Goal: Task Accomplishment & Management: Manage account settings

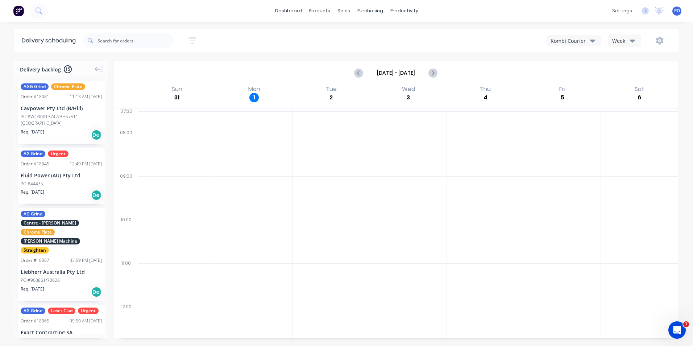
click at [20, 10] on img at bounding box center [18, 10] width 11 height 11
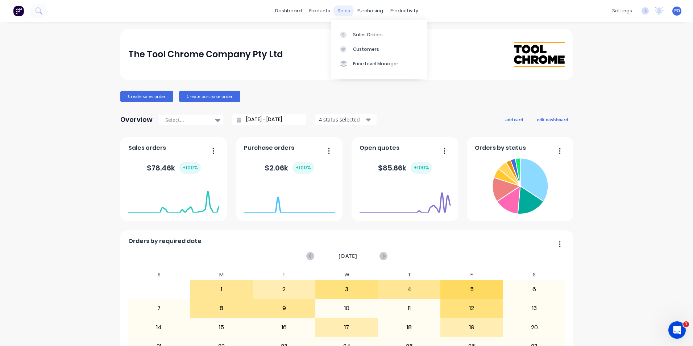
click at [336, 9] on div "sales" at bounding box center [344, 10] width 20 height 11
click at [365, 33] on div "Sales Orders" at bounding box center [368, 35] width 30 height 7
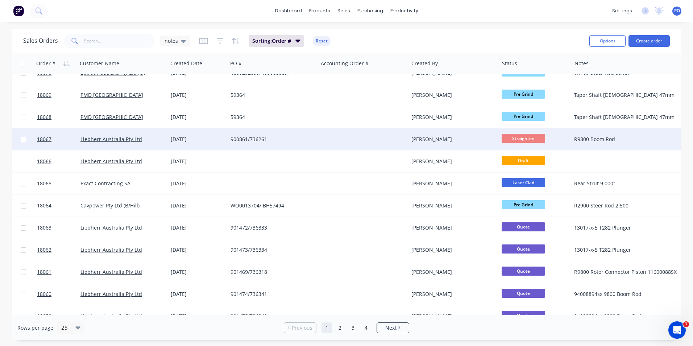
scroll to position [316, 0]
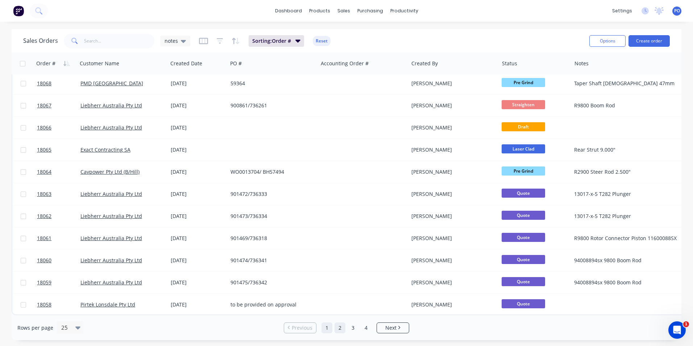
click at [341, 327] on link "2" at bounding box center [339, 327] width 11 height 11
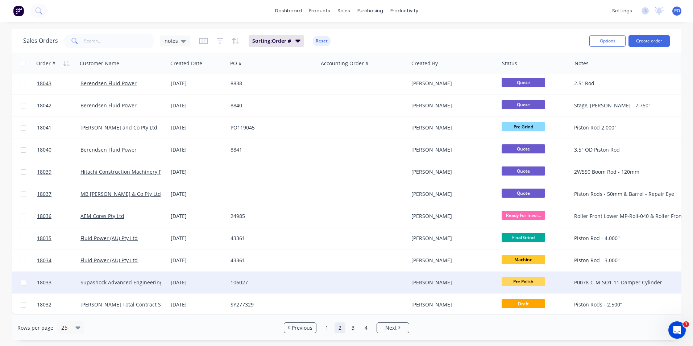
click at [325, 276] on div at bounding box center [363, 282] width 90 height 22
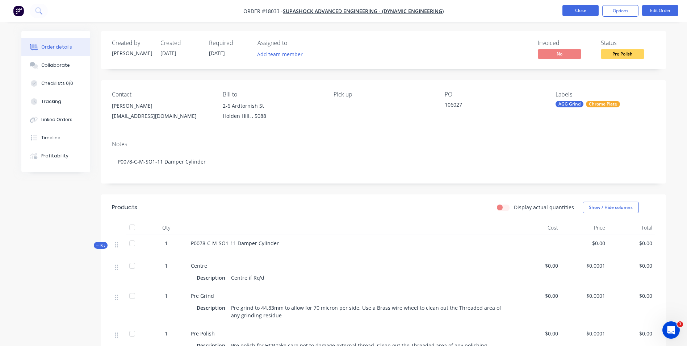
click at [589, 12] on button "Close" at bounding box center [581, 10] width 36 height 11
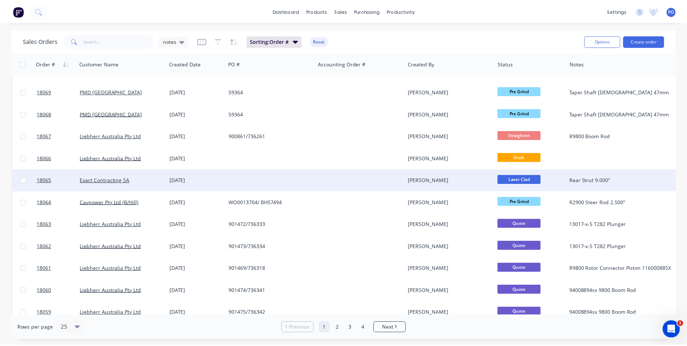
scroll to position [316, 0]
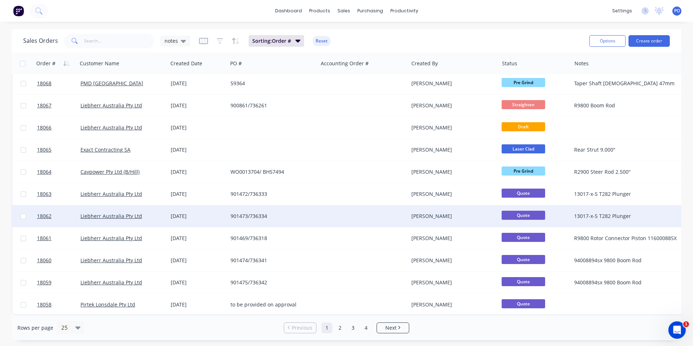
click at [303, 212] on div "901473/736334" at bounding box center [270, 215] width 80 height 7
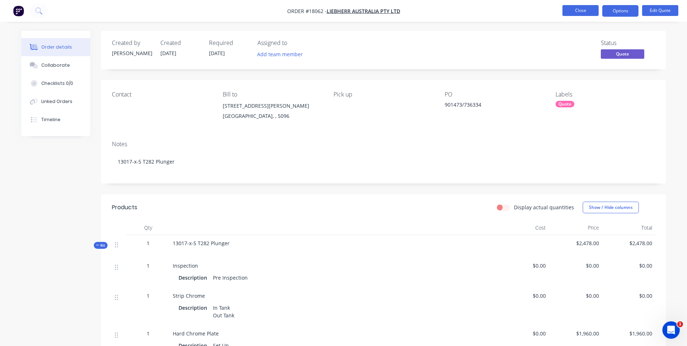
click at [580, 11] on button "Close" at bounding box center [581, 10] width 36 height 11
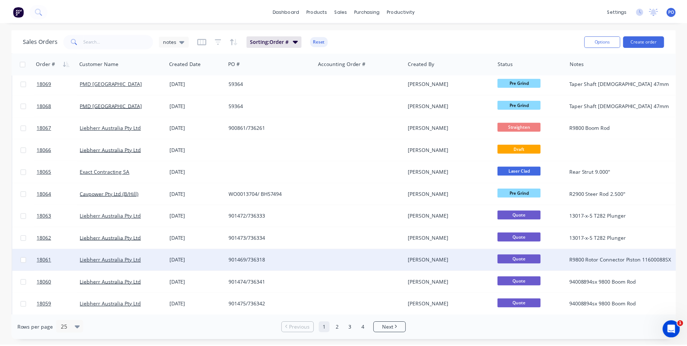
scroll to position [316, 0]
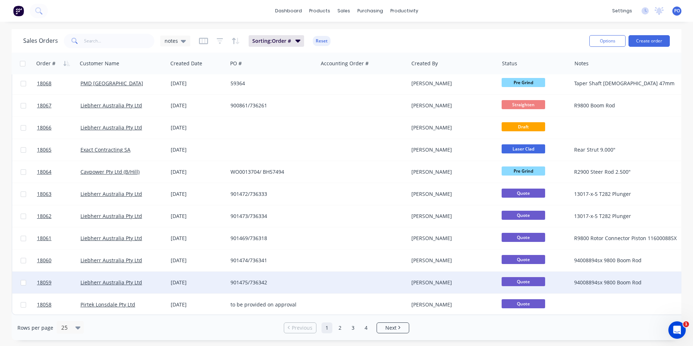
click at [282, 279] on div "901475/736342" at bounding box center [270, 282] width 80 height 7
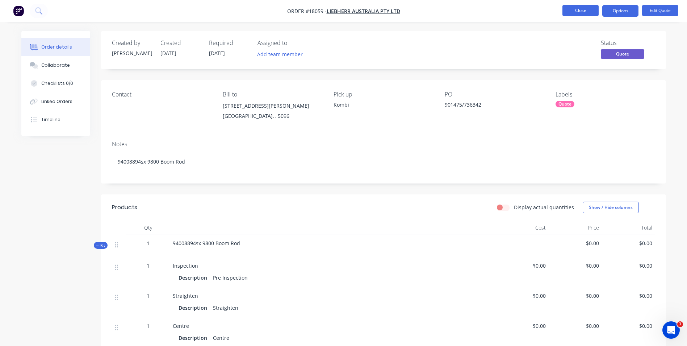
click at [584, 15] on button "Close" at bounding box center [581, 10] width 36 height 11
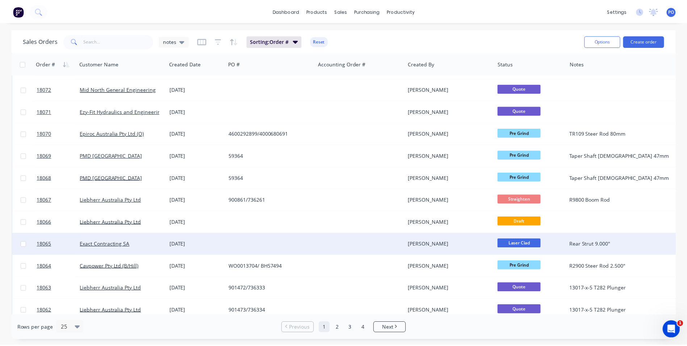
scroll to position [316, 0]
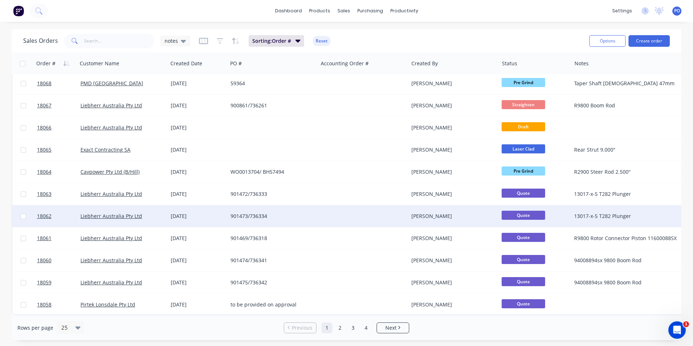
click at [291, 212] on div "901473/736334" at bounding box center [270, 215] width 80 height 7
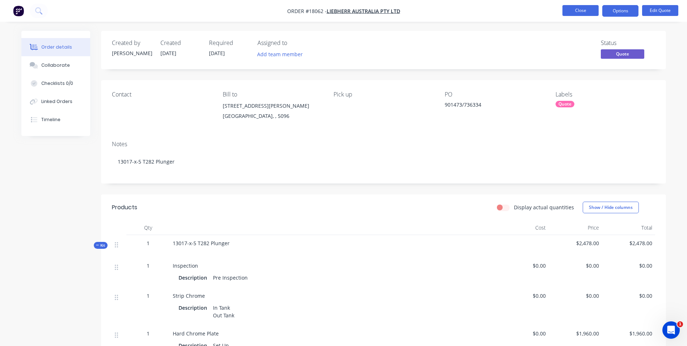
click at [583, 15] on button "Close" at bounding box center [581, 10] width 36 height 11
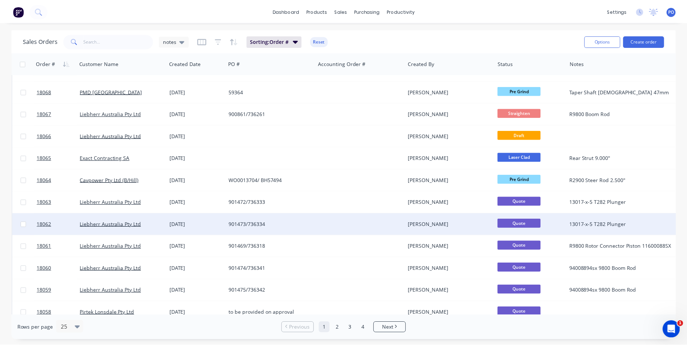
scroll to position [316, 0]
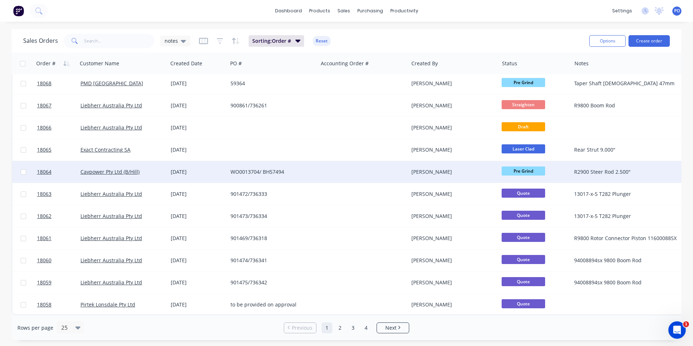
click at [317, 173] on div "WO0013704/ BH57494" at bounding box center [273, 172] width 90 height 22
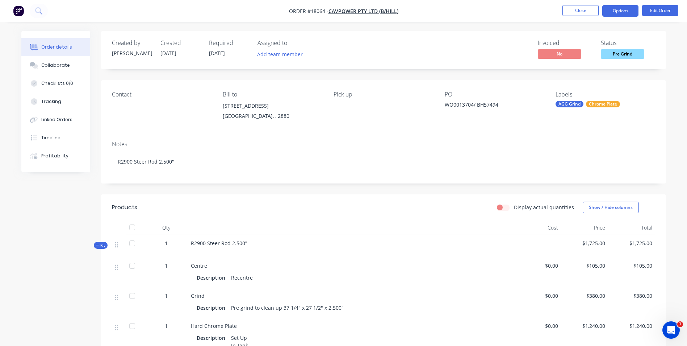
click at [624, 8] on button "Options" at bounding box center [620, 11] width 36 height 12
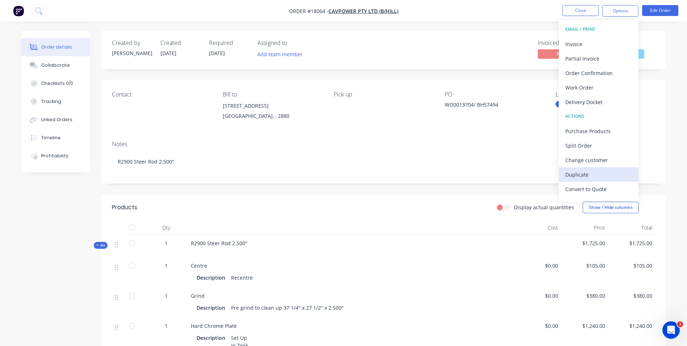
click at [588, 176] on div "Duplicate" at bounding box center [599, 174] width 67 height 11
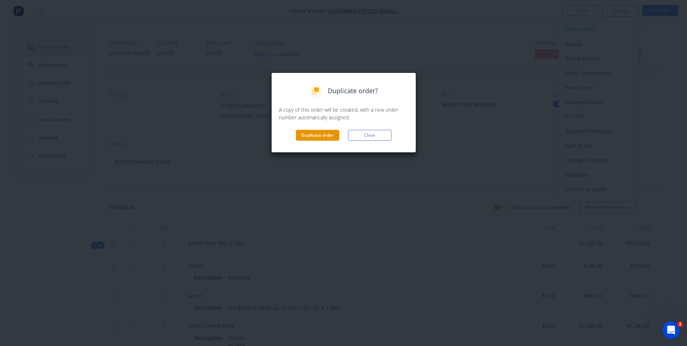
click at [331, 137] on button "Duplicate order" at bounding box center [317, 135] width 43 height 11
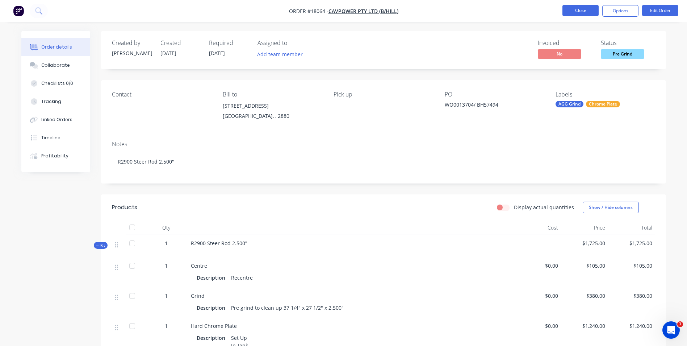
click at [584, 13] on button "Close" at bounding box center [581, 10] width 36 height 11
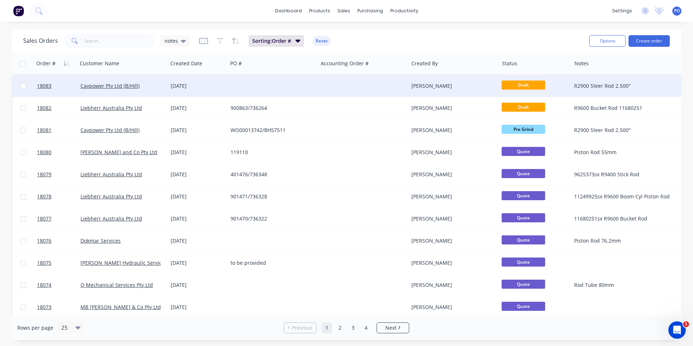
click at [242, 89] on div at bounding box center [273, 86] width 90 height 22
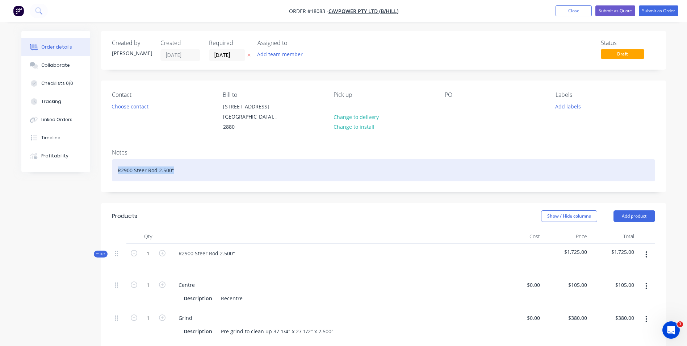
drag, startPoint x: 175, startPoint y: 164, endPoint x: 114, endPoint y: 165, distance: 60.5
click at [114, 165] on div "R2900 Steer Rod 2.500"" at bounding box center [383, 170] width 543 height 22
drag, startPoint x: 183, startPoint y: 165, endPoint x: 118, endPoint y: 164, distance: 64.9
click at [118, 164] on div "Clamp Piston 177.80mm" at bounding box center [383, 170] width 543 height 22
copy div "Clamp Piston 177.80mm"
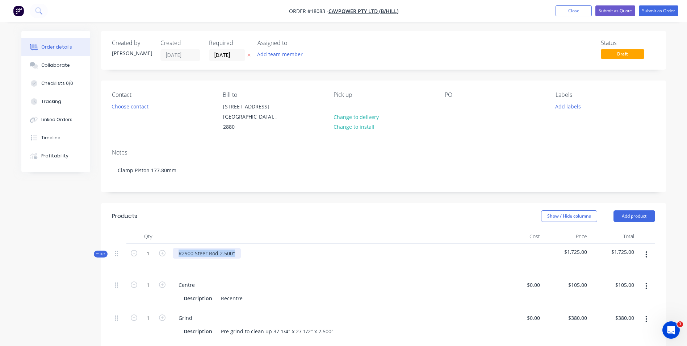
drag, startPoint x: 235, startPoint y: 247, endPoint x: 172, endPoint y: 241, distance: 63.7
click at [172, 243] on div "R2900 Steer Rod 2.500"" at bounding box center [333, 259] width 326 height 32
paste div
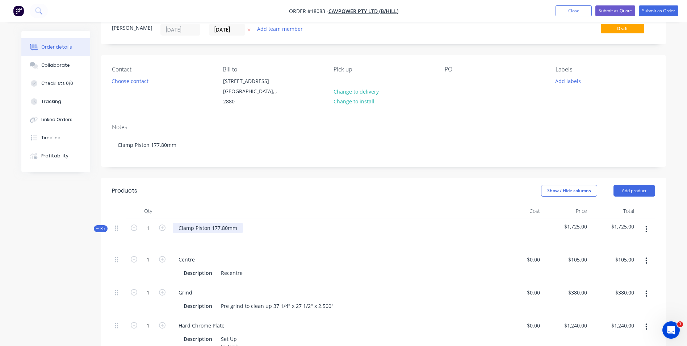
scroll to position [72, 0]
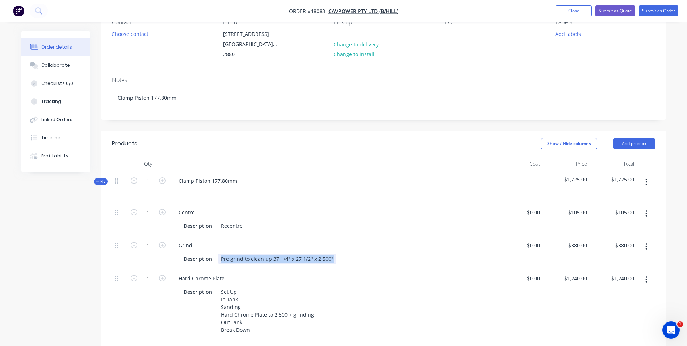
drag, startPoint x: 333, startPoint y: 250, endPoint x: 230, endPoint y: 246, distance: 102.9
click at [212, 252] on div "Description Pre grind to clean up 37 1/4" x 27 1/2" x 2.500"" at bounding box center [333, 258] width 320 height 12
paste div
drag, startPoint x: 264, startPoint y: 251, endPoint x: 328, endPoint y: 243, distance: 64.3
click at [328, 252] on div "Description Pre grind to clean up 37 1/4" x 27 1/2" x 2.500"" at bounding box center [333, 258] width 320 height 12
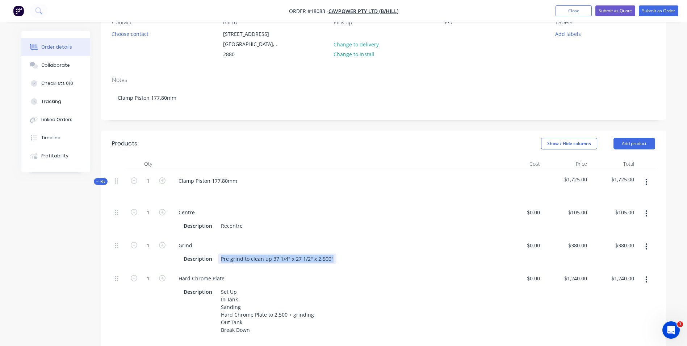
drag, startPoint x: 333, startPoint y: 251, endPoint x: 219, endPoint y: 251, distance: 114.1
click at [219, 253] on div "Description Pre grind to clean up 37 1/4" x 27 1/2" x 2.500"" at bounding box center [331, 258] width 301 height 11
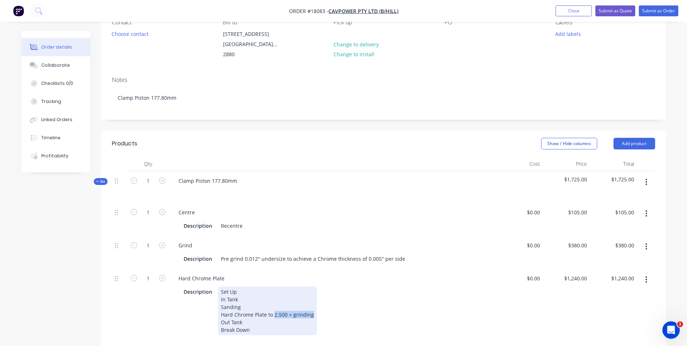
drag, startPoint x: 273, startPoint y: 306, endPoint x: 313, endPoint y: 304, distance: 40.3
click at [313, 304] on div "Set Up In Tank Sanding Hard Chrome Plate to 2.500 + grinding Out Tank Break Down" at bounding box center [267, 310] width 99 height 49
paste div
click at [272, 306] on div "Set Up In Tank Sanding Hard Chrome Plate to HCP to 7.000" + grinding Out Tank B…" at bounding box center [277, 310] width 118 height 49
drag, startPoint x: 283, startPoint y: 306, endPoint x: 267, endPoint y: 307, distance: 16.3
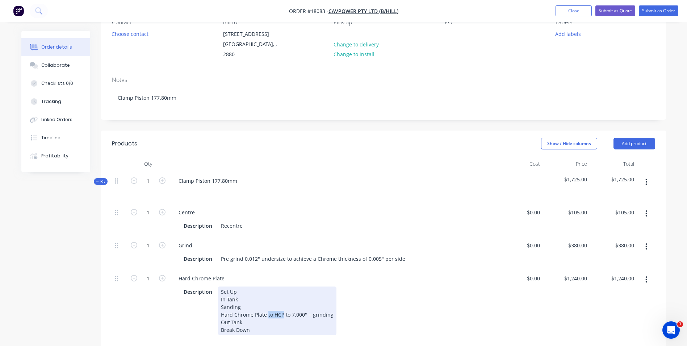
click at [267, 307] on div "Set Up In Tank Sanding Hard Chrome Plate to HCP to 7.000" + grinding Out Tank B…" at bounding box center [277, 310] width 118 height 49
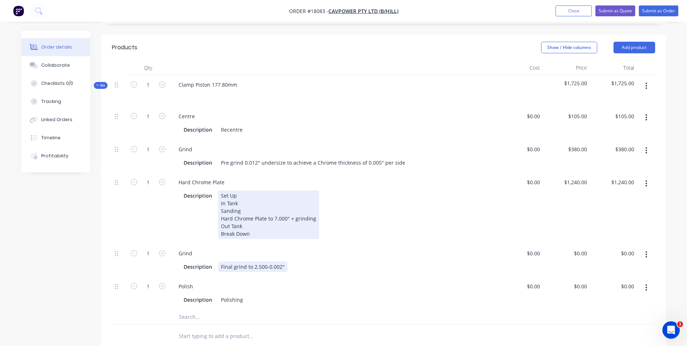
scroll to position [181, 0]
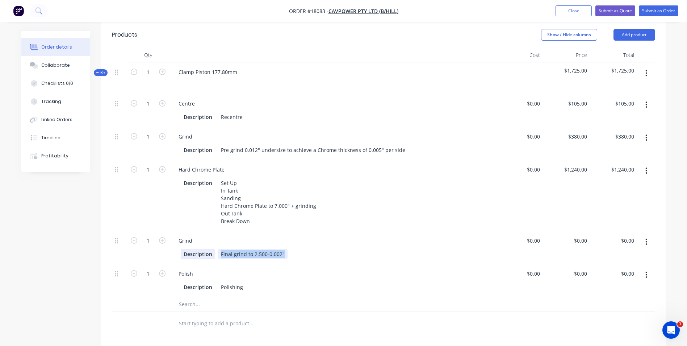
drag, startPoint x: 284, startPoint y: 244, endPoint x: 214, endPoint y: 242, distance: 70.3
click at [214, 249] on div "Description Final grind to 2.500-0.002"" at bounding box center [331, 254] width 301 height 11
paste div
click at [252, 286] on div "Description Polishing" at bounding box center [331, 287] width 301 height 11
drag, startPoint x: 243, startPoint y: 287, endPoint x: 218, endPoint y: 287, distance: 25.0
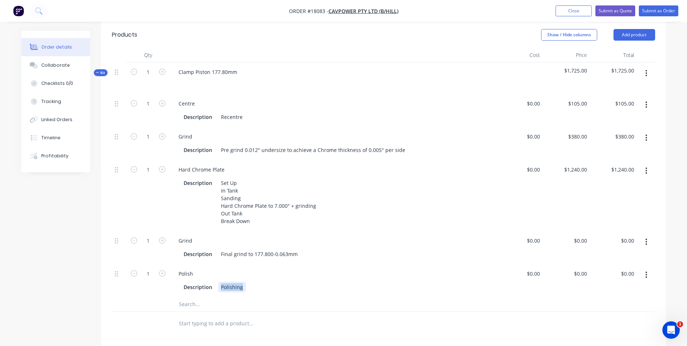
click at [218, 287] on div "Polishing" at bounding box center [232, 287] width 28 height 11
paste div
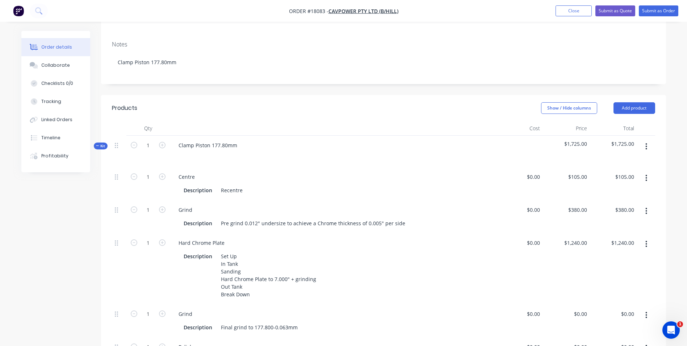
scroll to position [109, 0]
click at [645, 238] on button "button" at bounding box center [646, 243] width 17 height 13
type input "1240"
type input "380"
type input "$0.00"
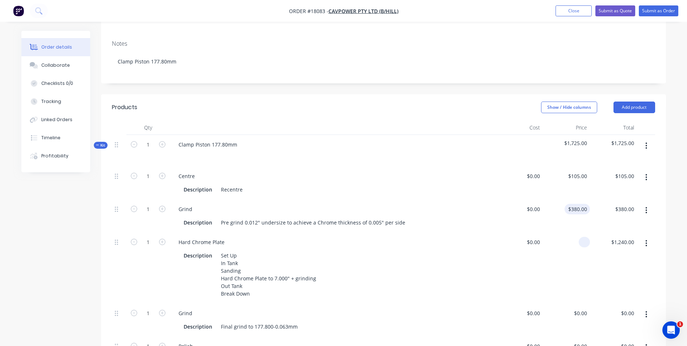
type input "$0.00"
click at [589, 204] on input "380" at bounding box center [579, 209] width 22 height 11
type input "$0.00"
drag, startPoint x: 590, startPoint y: 169, endPoint x: 567, endPoint y: 169, distance: 23.2
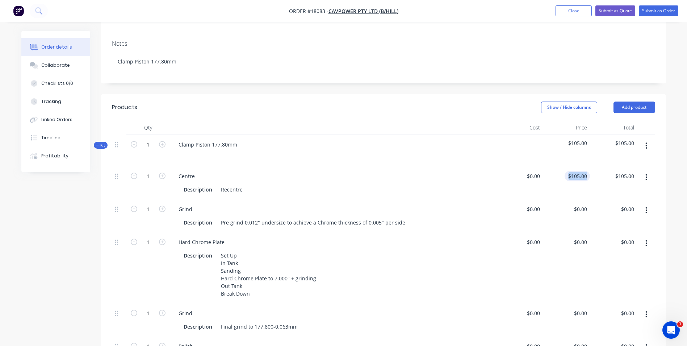
click at [567, 169] on div "1 Centre Description Recentre $0.00 $0.00 $105.00 $105.00 $105.00 $105.00" at bounding box center [383, 182] width 543 height 33
type input "105"
drag, startPoint x: 567, startPoint y: 169, endPoint x: 579, endPoint y: 167, distance: 11.7
click at [579, 171] on input "105" at bounding box center [579, 176] width 22 height 11
type input "$0.00"
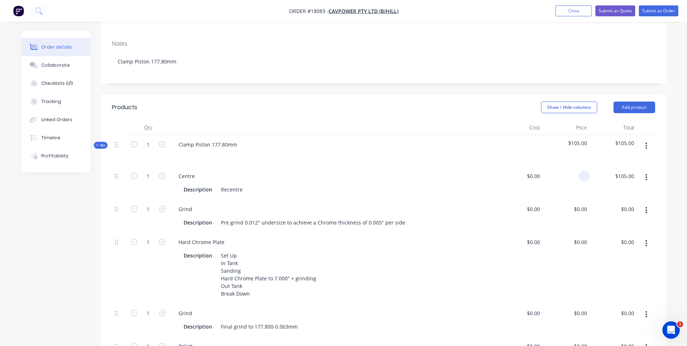
type input "$0.00"
click at [589, 136] on div "$0.00" at bounding box center [566, 151] width 47 height 32
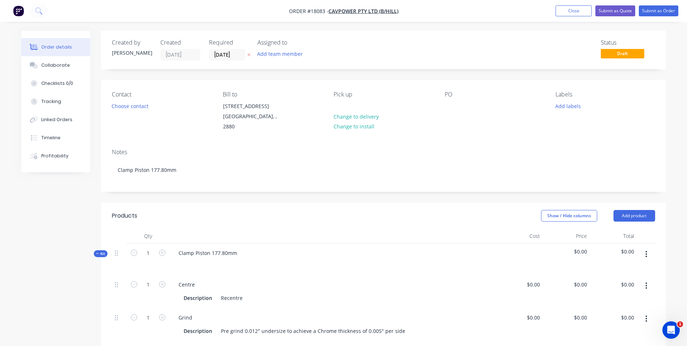
scroll to position [0, 0]
click at [628, 53] on span "Draft" at bounding box center [622, 53] width 43 height 9
click at [573, 106] on button "Add labels" at bounding box center [568, 106] width 33 height 10
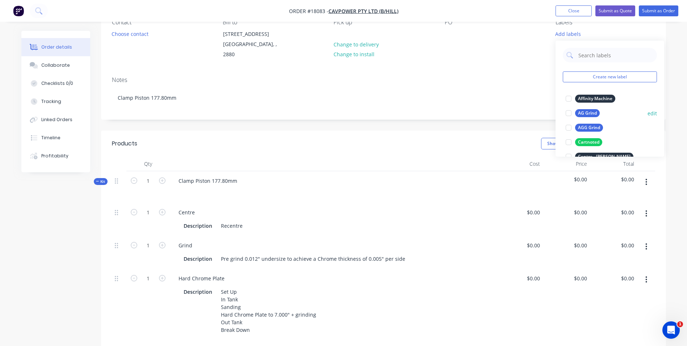
click at [593, 111] on div "AG Grind" at bounding box center [587, 113] width 25 height 8
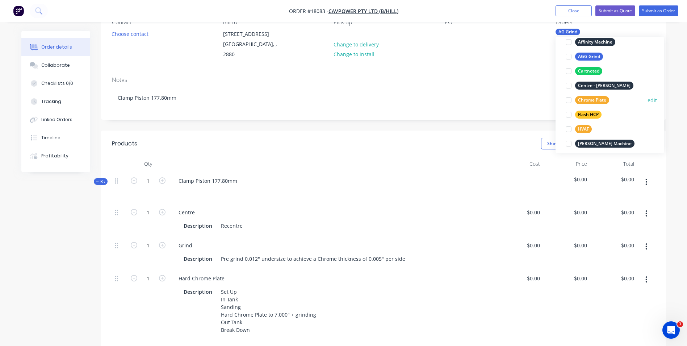
scroll to position [72, 0]
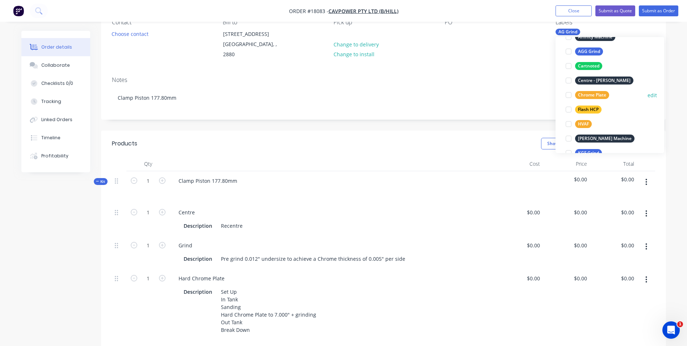
click at [599, 95] on div "Chrome Plate" at bounding box center [592, 95] width 34 height 8
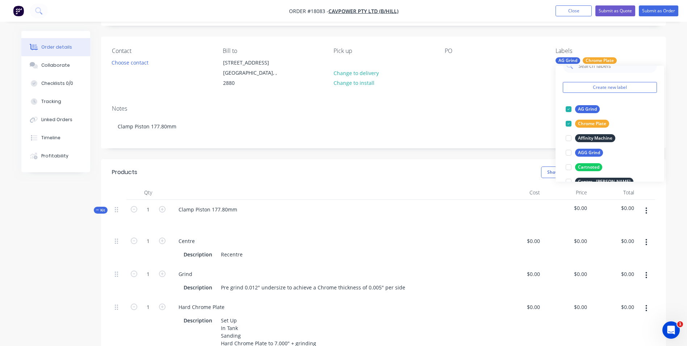
scroll to position [0, 0]
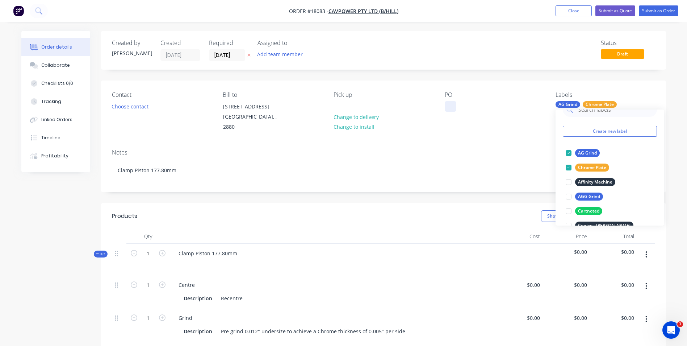
click at [452, 107] on div at bounding box center [451, 106] width 12 height 11
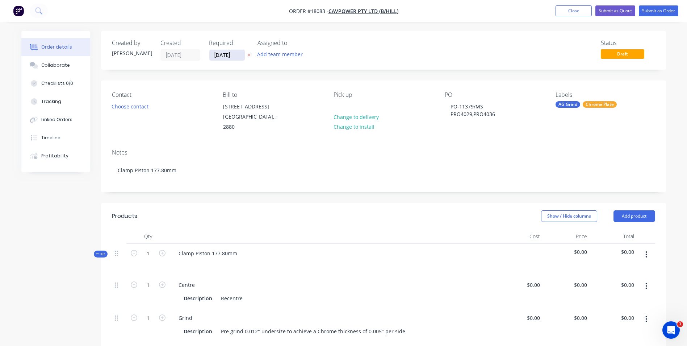
click at [238, 55] on input "[DATE]" at bounding box center [227, 55] width 36 height 11
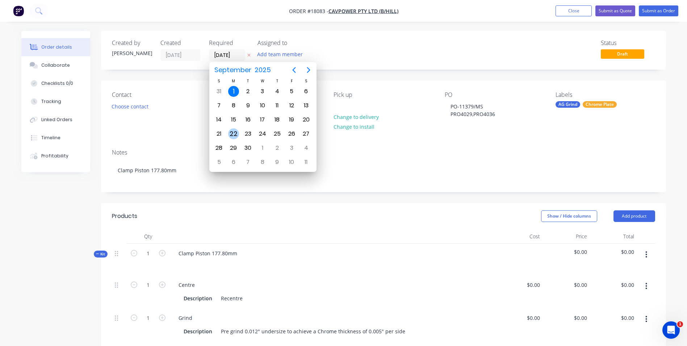
click at [232, 132] on div "22" at bounding box center [233, 133] width 11 height 11
type input "[DATE]"
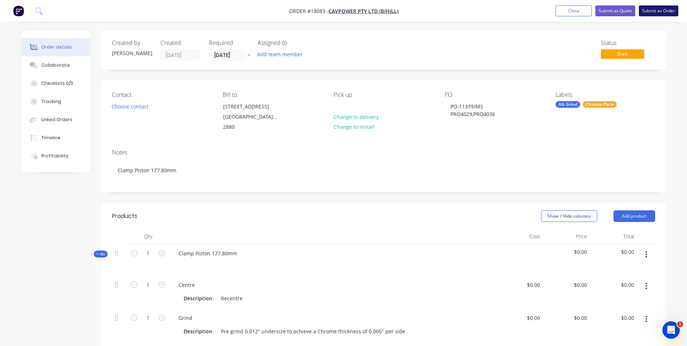
click at [659, 10] on button "Submit as Order" at bounding box center [658, 10] width 39 height 11
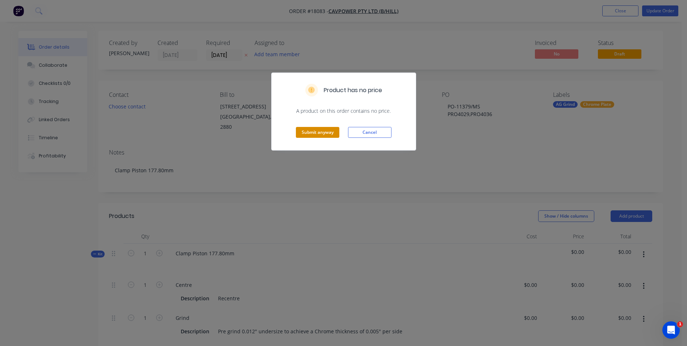
click at [330, 129] on button "Submit anyway" at bounding box center [317, 132] width 43 height 11
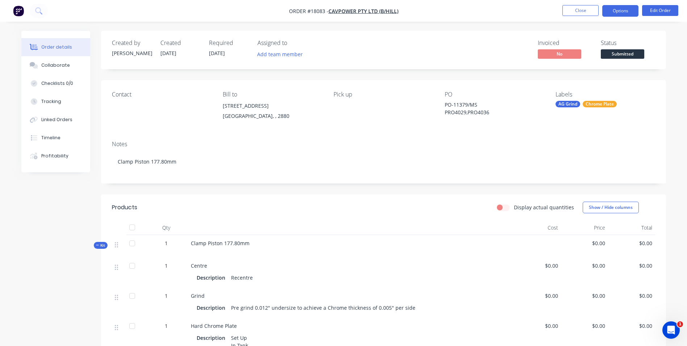
click at [626, 13] on button "Options" at bounding box center [620, 11] width 36 height 12
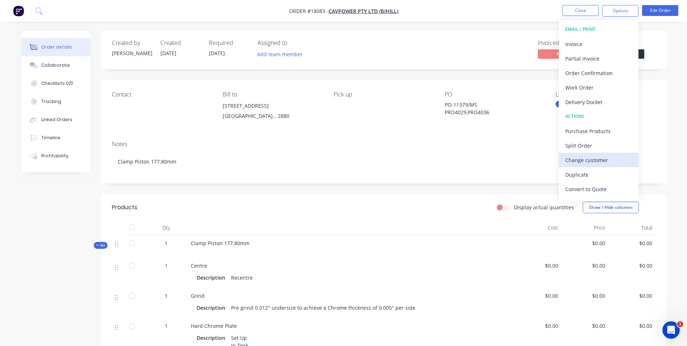
click at [595, 158] on div "Change customer" at bounding box center [599, 160] width 67 height 11
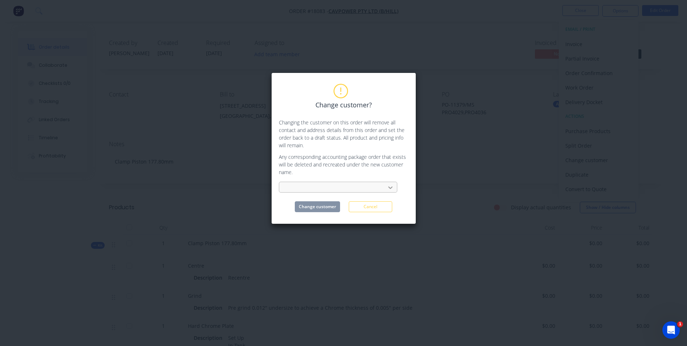
click at [392, 188] on icon at bounding box center [390, 187] width 7 height 7
type input "SA"
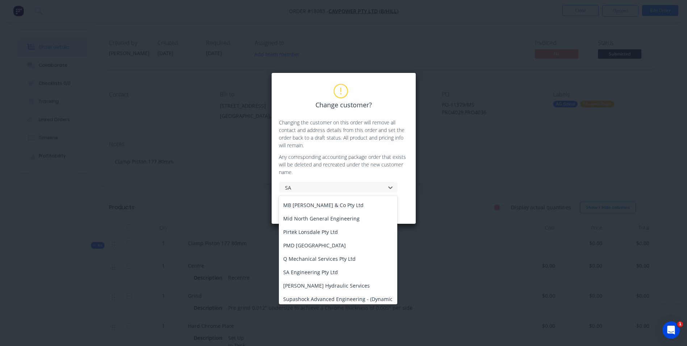
scroll to position [245, 0]
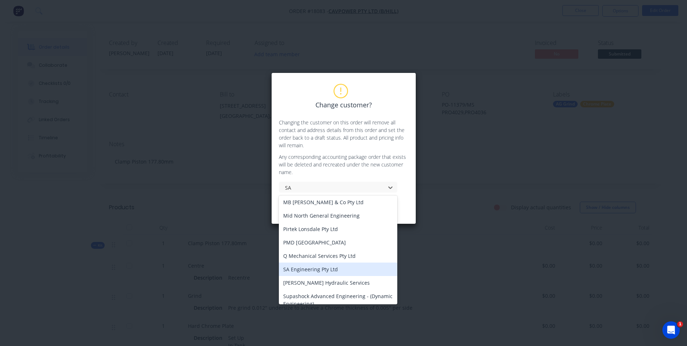
click at [301, 265] on div "SA Engineering Pty Ltd" at bounding box center [338, 268] width 118 height 13
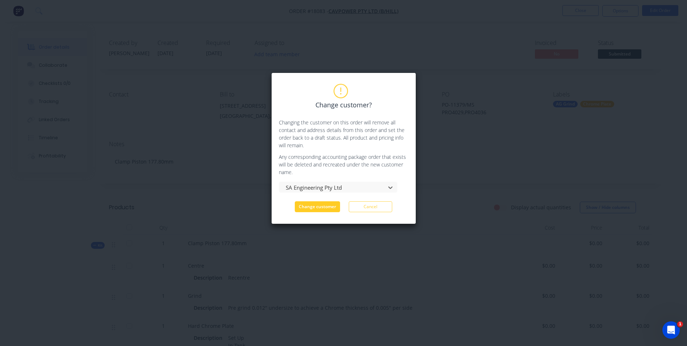
click at [324, 207] on button "Change customer" at bounding box center [317, 206] width 45 height 11
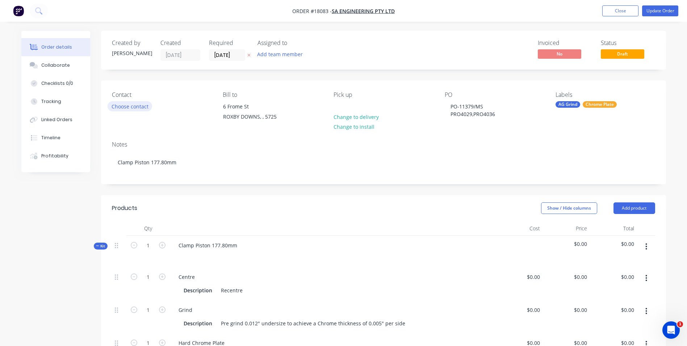
click at [139, 107] on button "Choose contact" at bounding box center [130, 106] width 45 height 10
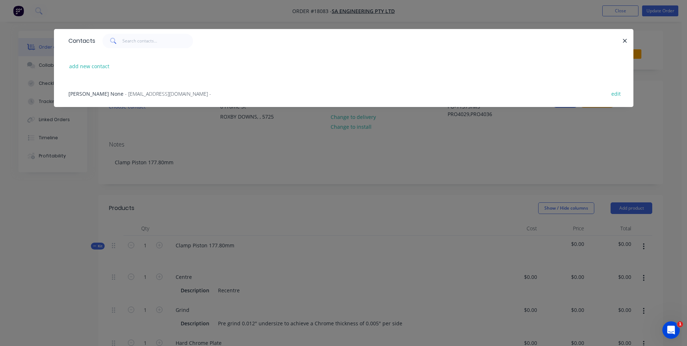
click at [125, 94] on span "- jsellar@saengineering.com.au -" at bounding box center [168, 93] width 86 height 7
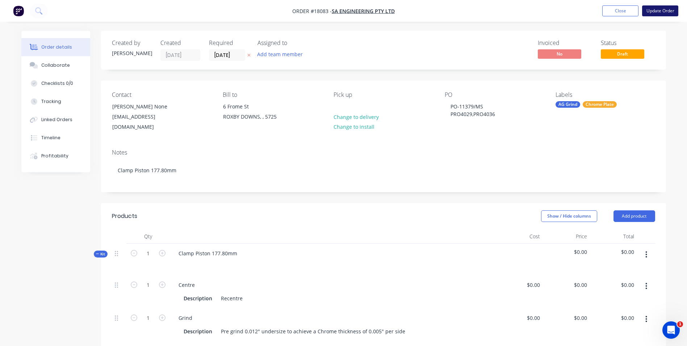
click at [663, 12] on button "Update Order" at bounding box center [660, 10] width 36 height 11
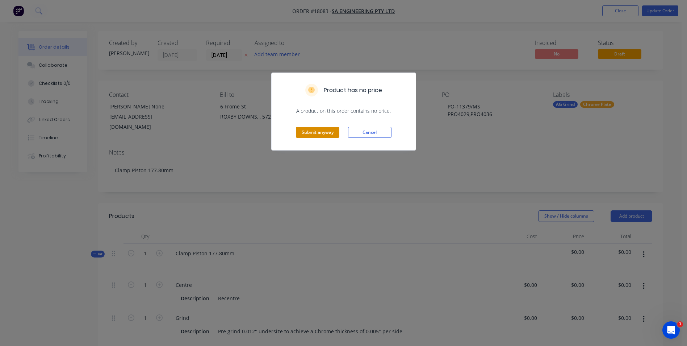
click at [331, 133] on button "Submit anyway" at bounding box center [317, 132] width 43 height 11
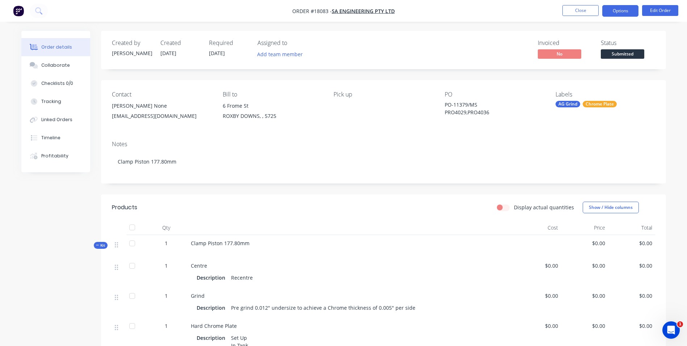
click at [633, 12] on button "Options" at bounding box center [620, 11] width 36 height 12
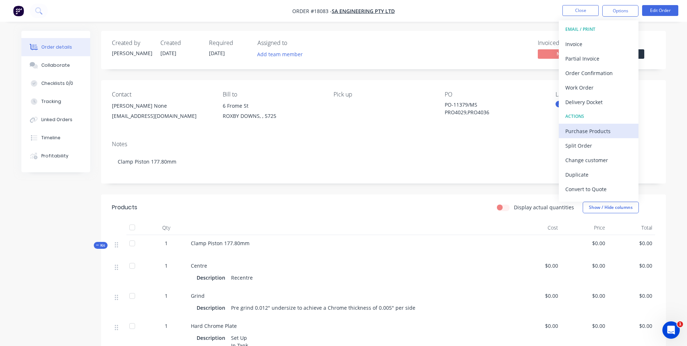
click at [598, 132] on div "Purchase Products" at bounding box center [599, 131] width 67 height 11
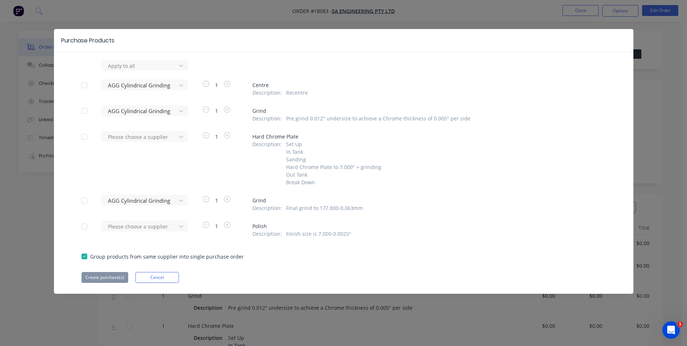
click at [84, 85] on div at bounding box center [84, 85] width 14 height 14
click at [86, 110] on div at bounding box center [84, 111] width 14 height 14
click at [89, 199] on div at bounding box center [84, 200] width 14 height 14
click at [113, 283] on button "Create purchase(s)" at bounding box center [105, 277] width 47 height 11
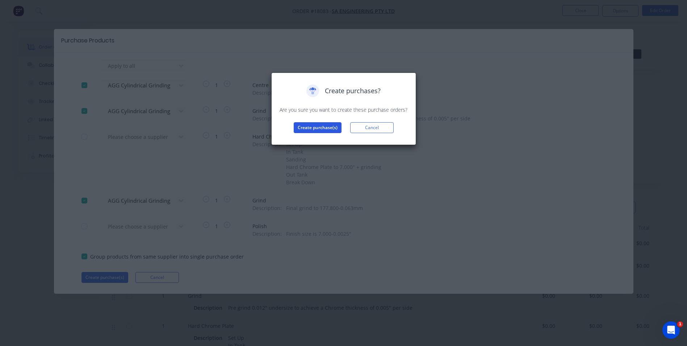
click at [322, 130] on button "Create purchase(s)" at bounding box center [318, 127] width 48 height 11
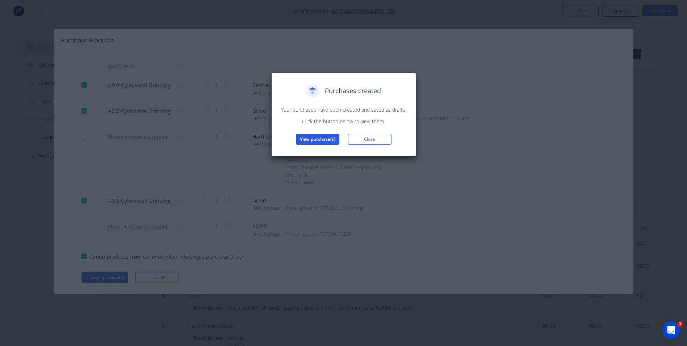
click at [321, 137] on button "View purchase(s)" at bounding box center [317, 139] width 43 height 11
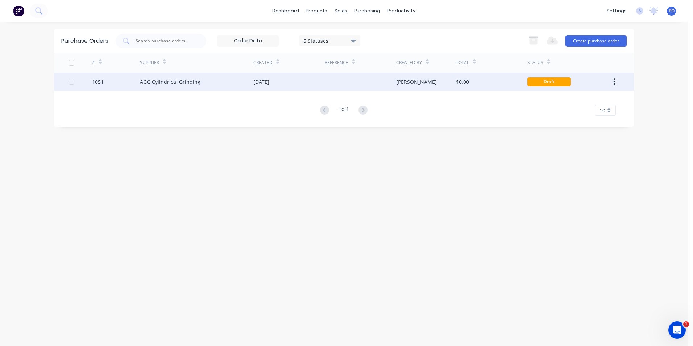
click at [221, 81] on div "AGG Cylindrical Grinding" at bounding box center [196, 81] width 113 height 18
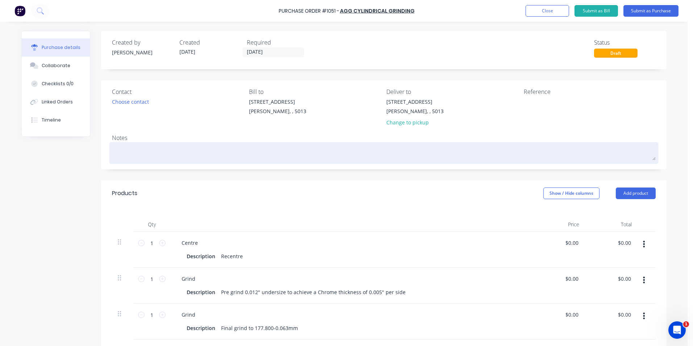
click at [139, 153] on textarea at bounding box center [383, 152] width 543 height 16
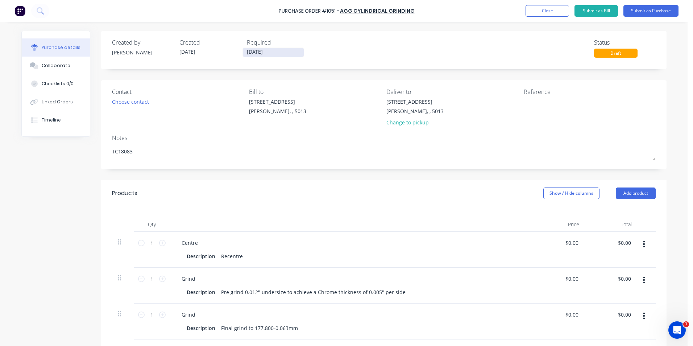
type textarea "TC18083"
click at [299, 51] on input "[DATE]" at bounding box center [273, 52] width 61 height 9
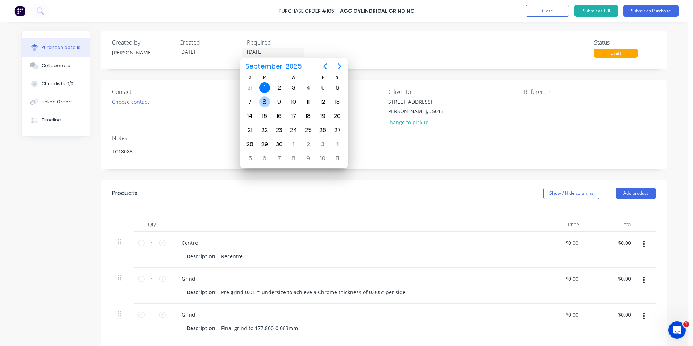
click at [267, 103] on div "8" at bounding box center [264, 101] width 11 height 11
type input "[DATE]"
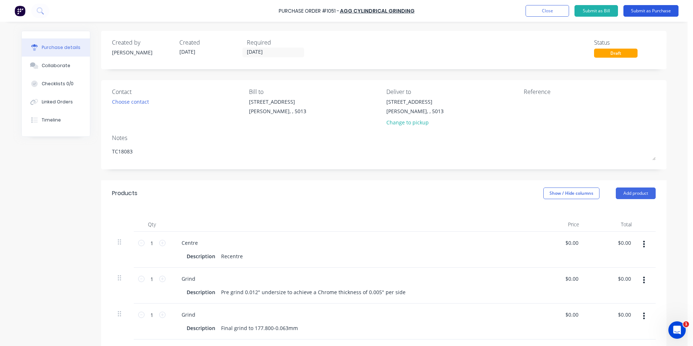
click at [637, 11] on button "Submit as Purchase" at bounding box center [650, 11] width 55 height 12
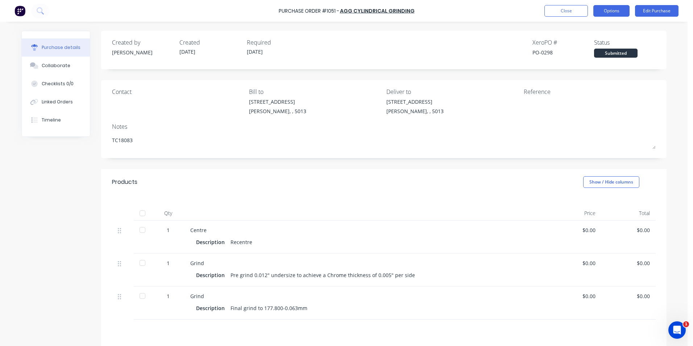
click at [617, 12] on button "Options" at bounding box center [611, 11] width 36 height 12
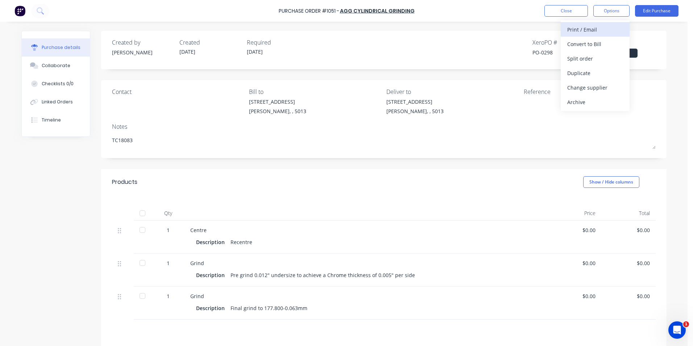
click at [590, 30] on div "Print / Email" at bounding box center [595, 29] width 56 height 11
click at [586, 55] on div "Without pricing" at bounding box center [595, 58] width 56 height 11
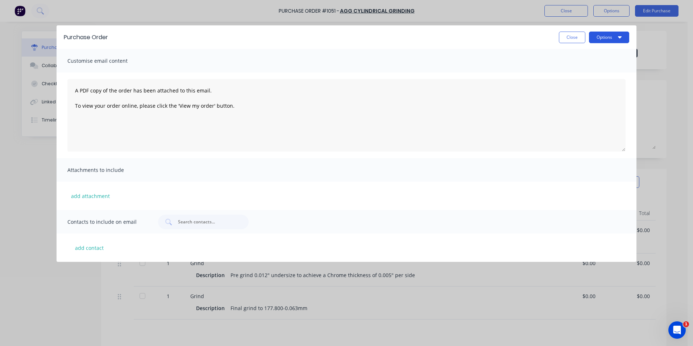
click at [621, 38] on button "Options" at bounding box center [609, 38] width 40 height 12
click at [575, 55] on div "Print" at bounding box center [595, 55] width 56 height 11
click at [564, 34] on button "Close" at bounding box center [572, 38] width 26 height 12
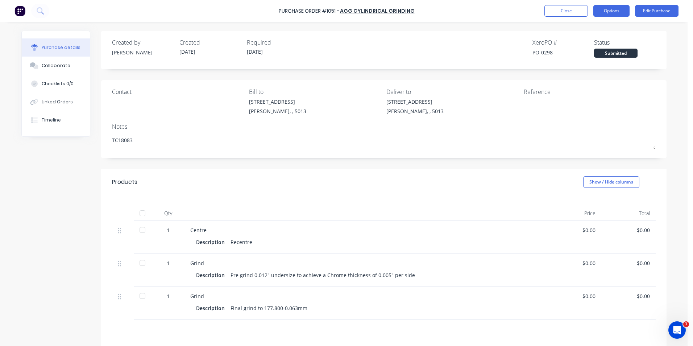
click at [617, 12] on button "Options" at bounding box center [611, 11] width 36 height 12
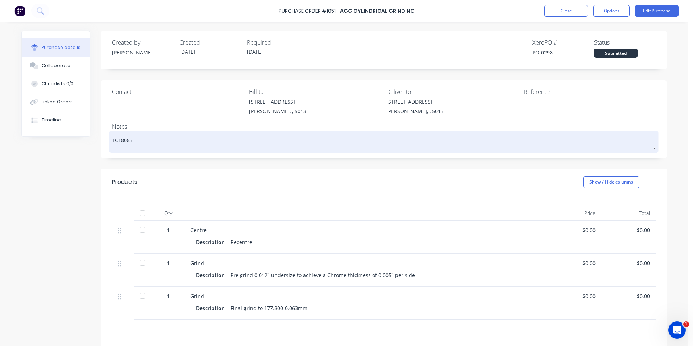
click at [479, 149] on div "TC18083" at bounding box center [383, 142] width 543 height 18
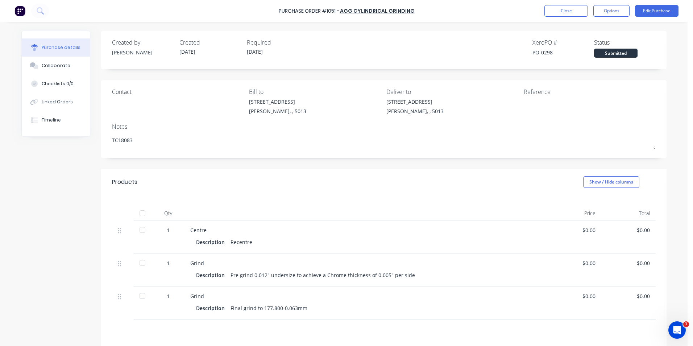
click at [477, 112] on div "4-6 Leeds St Wingfield, , 5013" at bounding box center [452, 108] width 132 height 21
click at [438, 197] on div "Qty Price Total 1 Centre Description Recentre $0.00 $0.00 1 Grind Description P…" at bounding box center [383, 257] width 565 height 124
click at [577, 7] on button "Close" at bounding box center [565, 11] width 43 height 12
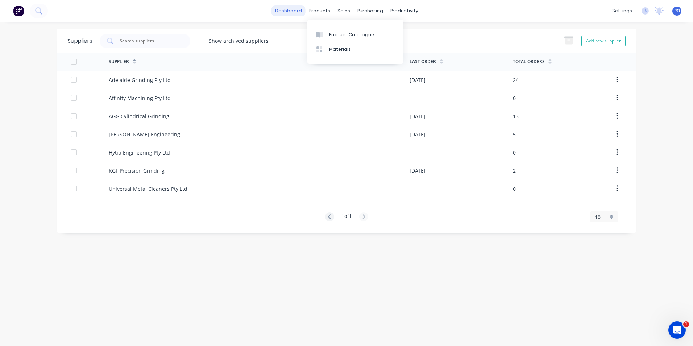
click at [292, 8] on link "dashboard" at bounding box center [288, 10] width 34 height 11
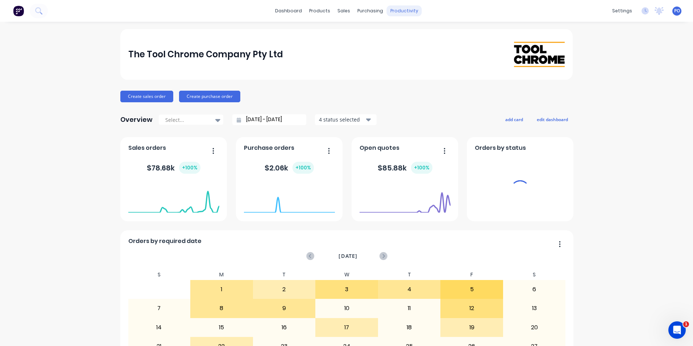
click at [393, 7] on div "productivity" at bounding box center [404, 10] width 35 height 11
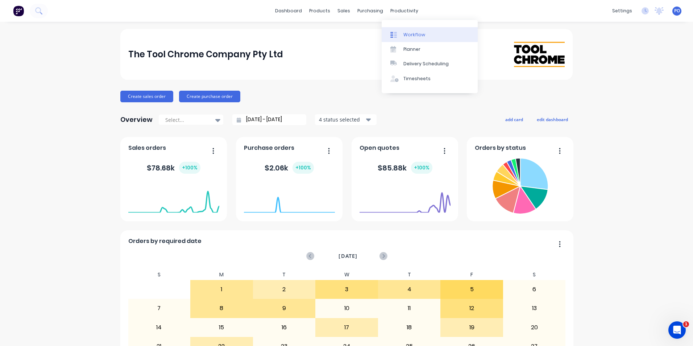
click at [422, 38] on link "Workflow" at bounding box center [429, 34] width 96 height 14
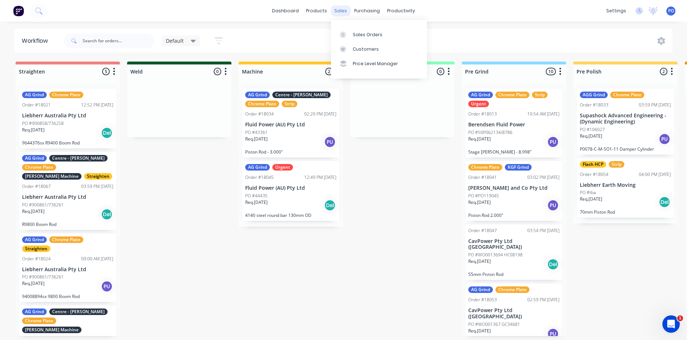
click at [335, 9] on div "sales" at bounding box center [341, 10] width 20 height 11
click at [361, 35] on div "Sales Orders" at bounding box center [368, 35] width 30 height 7
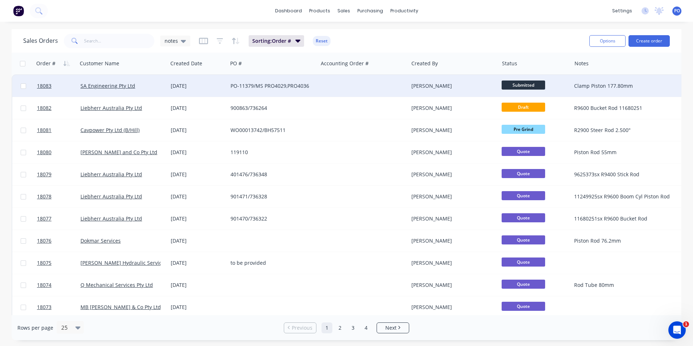
click at [517, 85] on span "Submitted" at bounding box center [522, 84] width 43 height 9
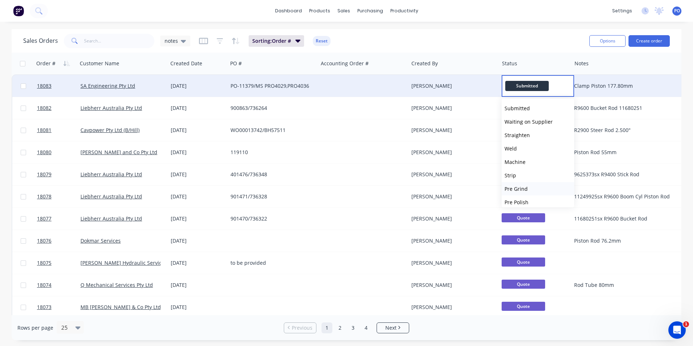
click at [516, 188] on span "Pre Grind" at bounding box center [515, 188] width 23 height 7
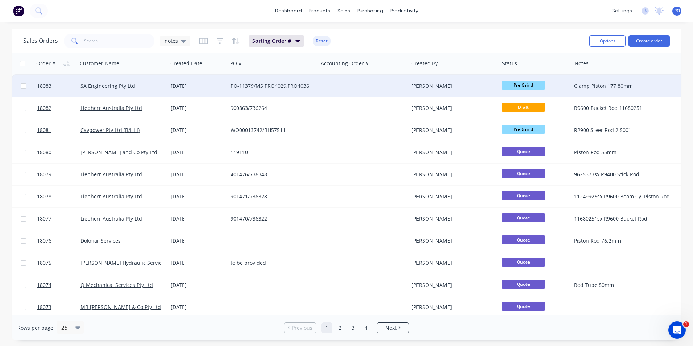
click at [251, 83] on div "PO-11379/MS PRO4029,PRO4036" at bounding box center [270, 85] width 80 height 7
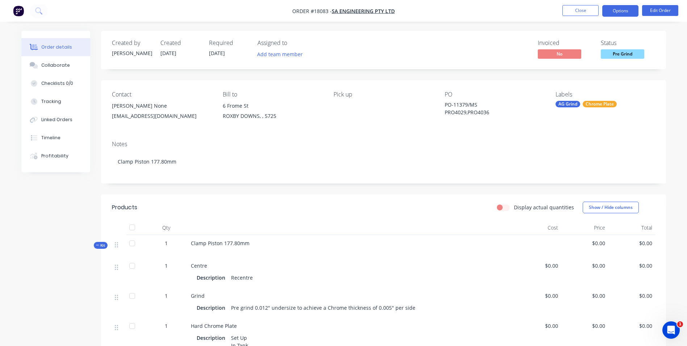
click at [616, 12] on button "Options" at bounding box center [620, 11] width 36 height 12
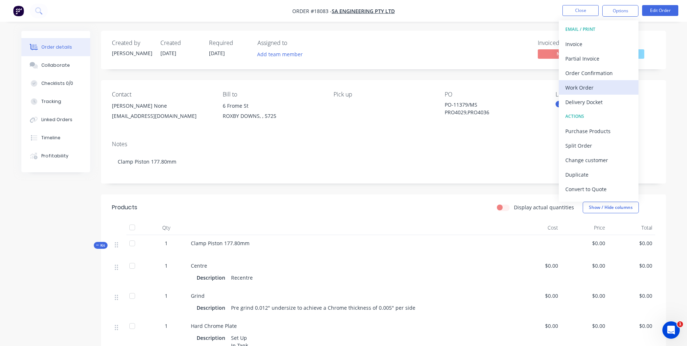
click at [585, 90] on div "Work Order" at bounding box center [599, 87] width 67 height 11
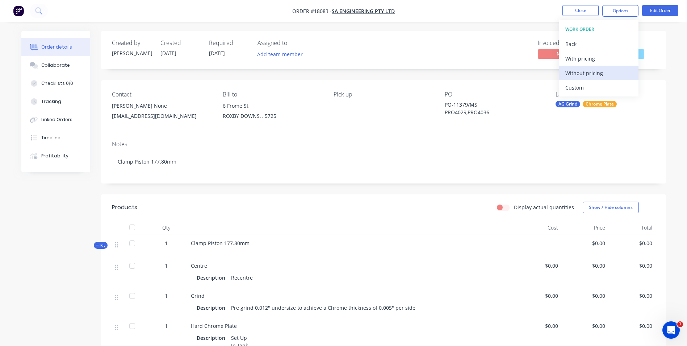
click at [600, 75] on div "Without pricing" at bounding box center [599, 73] width 67 height 11
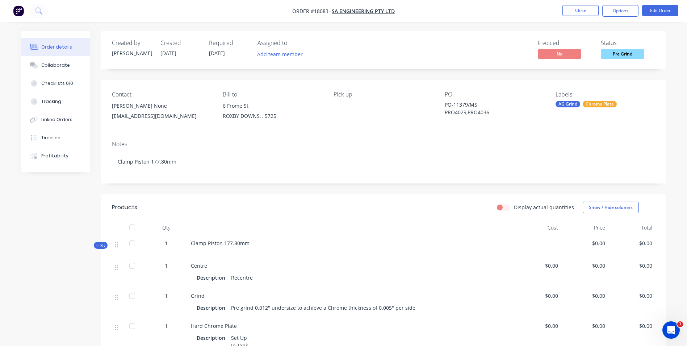
click at [439, 39] on div "Invoiced No Status Pre Grind" at bounding box center [492, 49] width 325 height 21
click at [595, 9] on button "Close" at bounding box center [581, 10] width 36 height 11
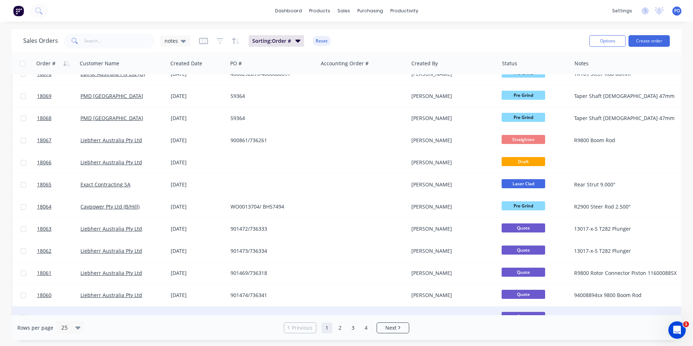
scroll to position [316, 0]
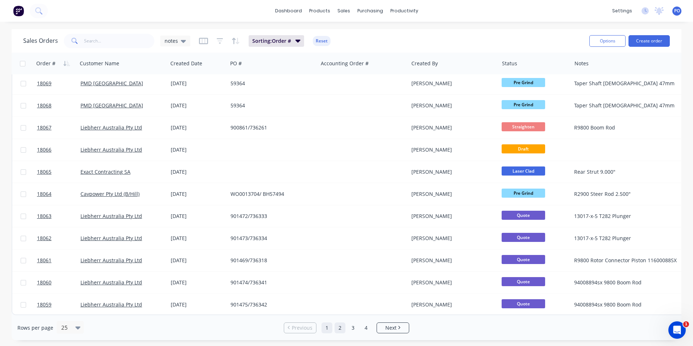
click at [341, 330] on link "2" at bounding box center [339, 327] width 11 height 11
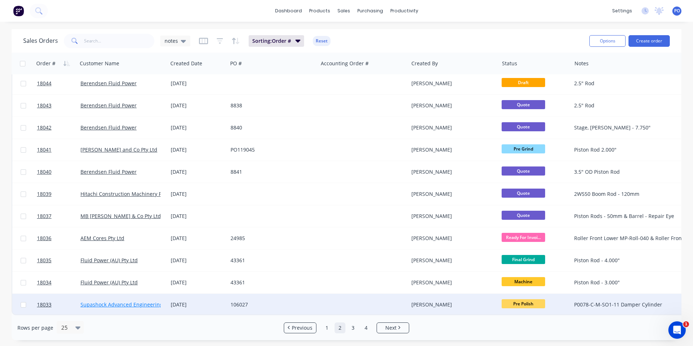
click at [134, 301] on link "Supashock Advanced Engineering - (Dynamic Engineering)" at bounding box center [151, 304] width 142 height 7
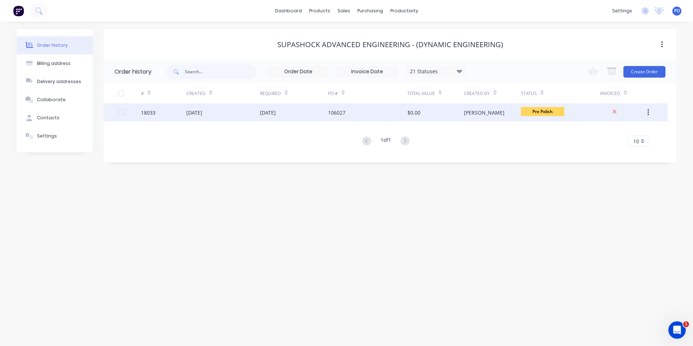
click at [376, 113] on div "106027" at bounding box center [367, 112] width 79 height 18
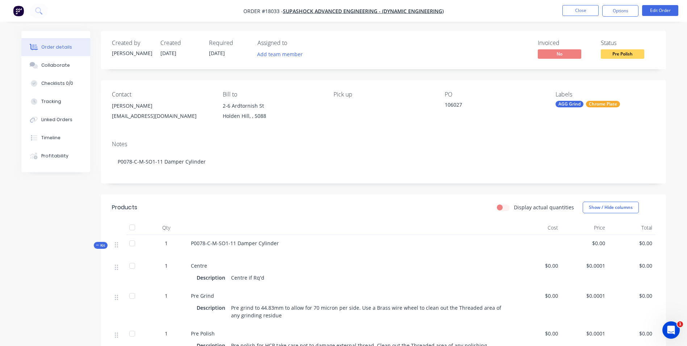
click at [228, 42] on div "Required" at bounding box center [229, 42] width 40 height 7
click at [652, 9] on button "Edit Order" at bounding box center [660, 10] width 36 height 11
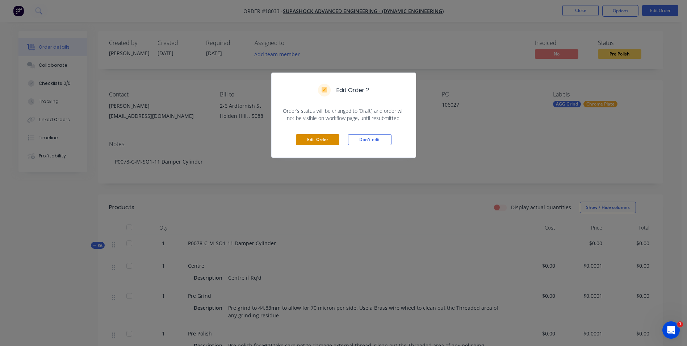
click at [335, 138] on button "Edit Order" at bounding box center [317, 139] width 43 height 11
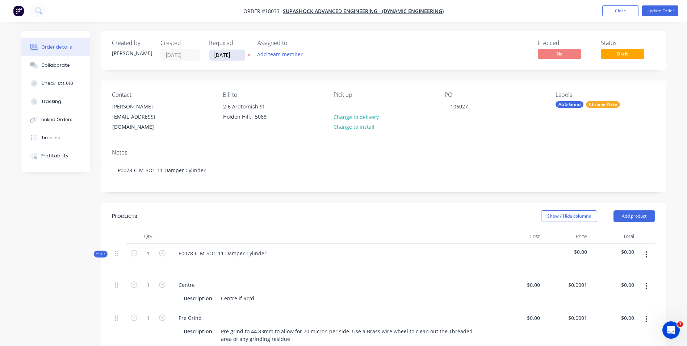
click at [238, 53] on input "[DATE]" at bounding box center [227, 55] width 36 height 11
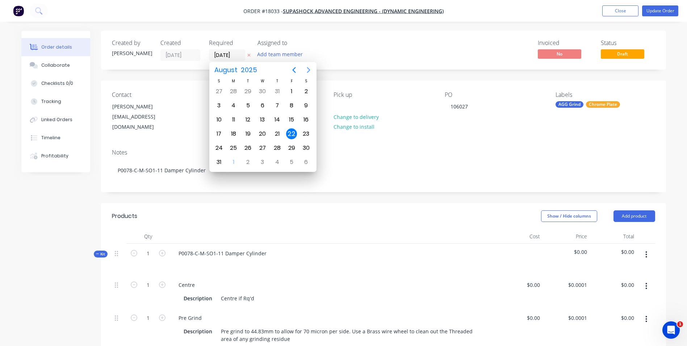
click at [310, 71] on icon "Next page" at bounding box center [308, 70] width 9 height 9
click at [234, 133] on div "22" at bounding box center [233, 133] width 11 height 11
type input "[DATE]"
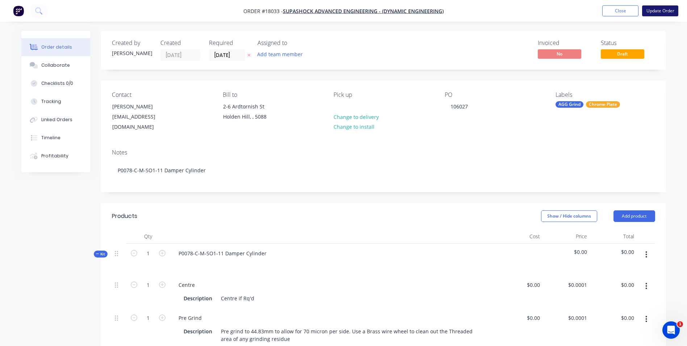
click at [669, 10] on button "Update Order" at bounding box center [660, 10] width 36 height 11
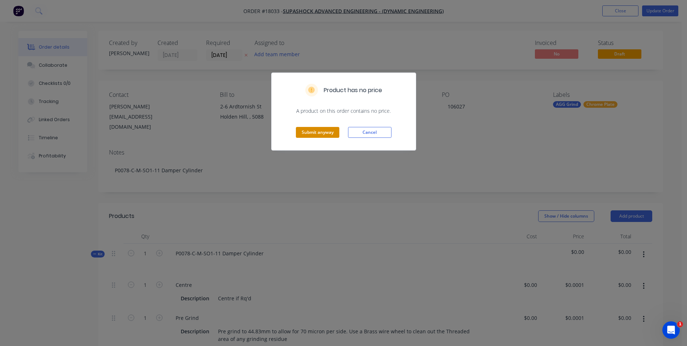
click at [317, 131] on button "Submit anyway" at bounding box center [317, 132] width 43 height 11
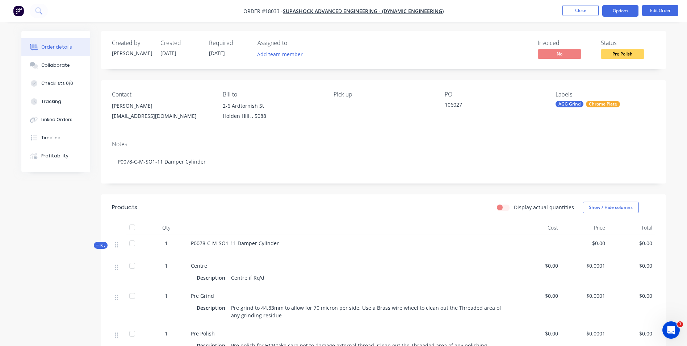
click at [617, 16] on button "Options" at bounding box center [620, 11] width 36 height 12
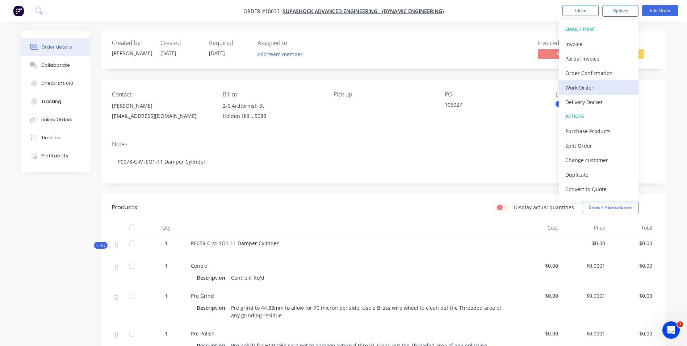
click at [591, 86] on div "Work Order" at bounding box center [599, 87] width 67 height 11
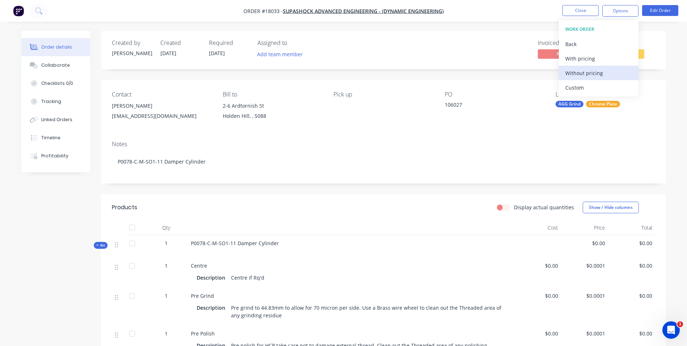
click at [599, 73] on div "Without pricing" at bounding box center [599, 73] width 67 height 11
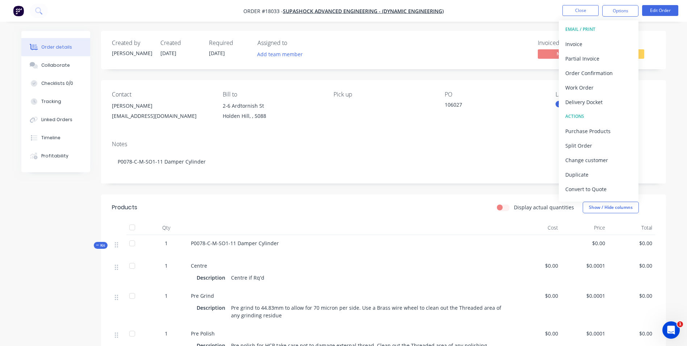
click at [503, 51] on div "Invoiced No Status Pre Polish" at bounding box center [492, 49] width 325 height 21
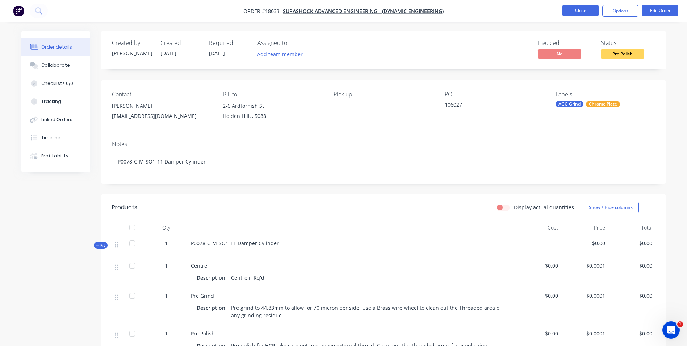
click at [585, 10] on button "Close" at bounding box center [581, 10] width 36 height 11
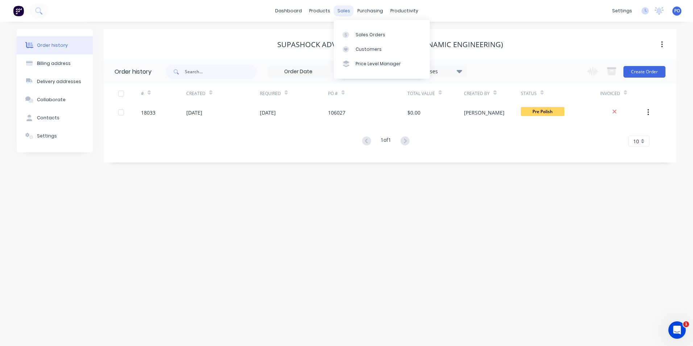
click at [343, 11] on div "sales" at bounding box center [344, 10] width 20 height 11
click at [356, 32] on div "Sales Orders" at bounding box center [370, 35] width 30 height 7
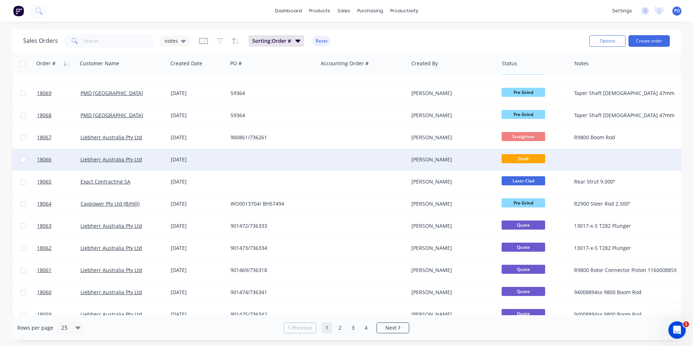
scroll to position [316, 0]
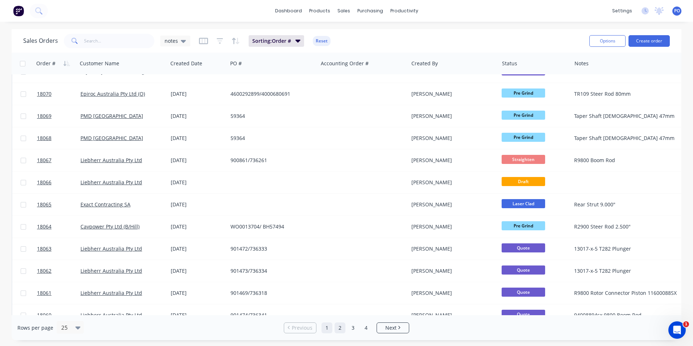
click at [340, 330] on link "2" at bounding box center [339, 327] width 11 height 11
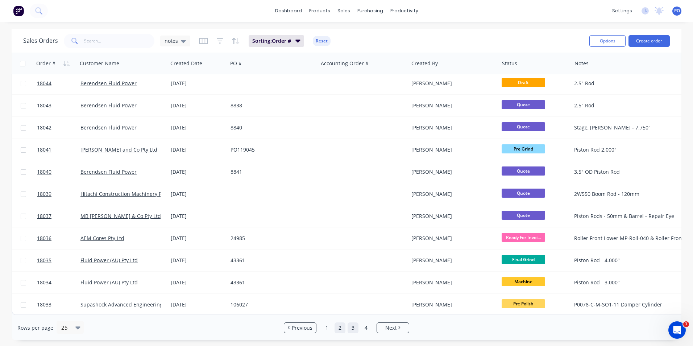
click at [354, 331] on link "3" at bounding box center [352, 327] width 11 height 11
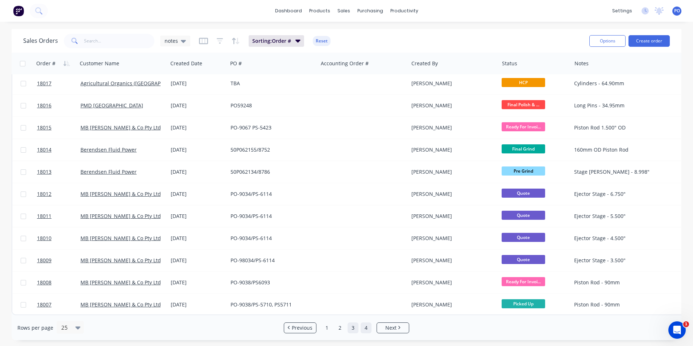
click at [366, 330] on link "4" at bounding box center [365, 327] width 11 height 11
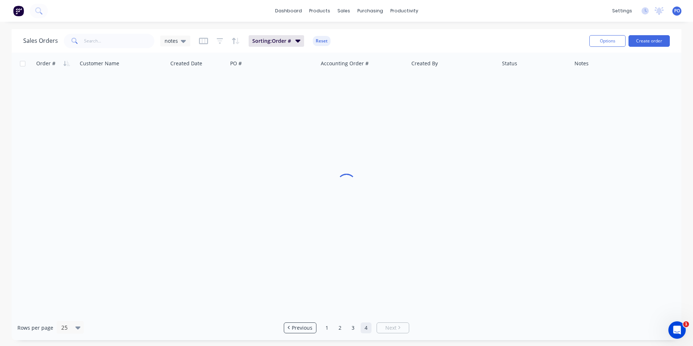
scroll to position [0, 0]
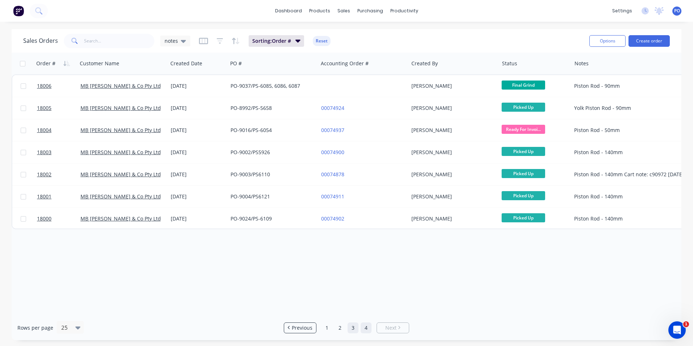
click at [351, 328] on link "3" at bounding box center [352, 327] width 11 height 11
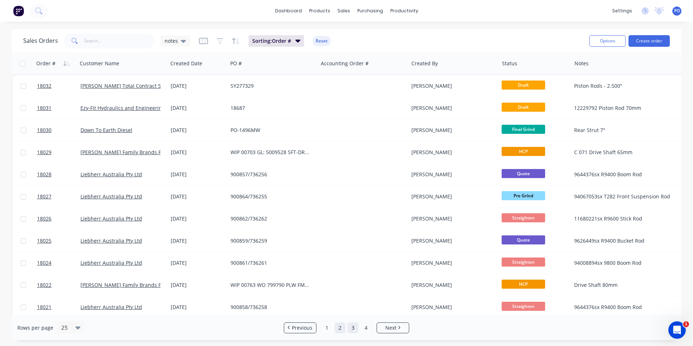
click at [343, 328] on link "2" at bounding box center [339, 327] width 11 height 11
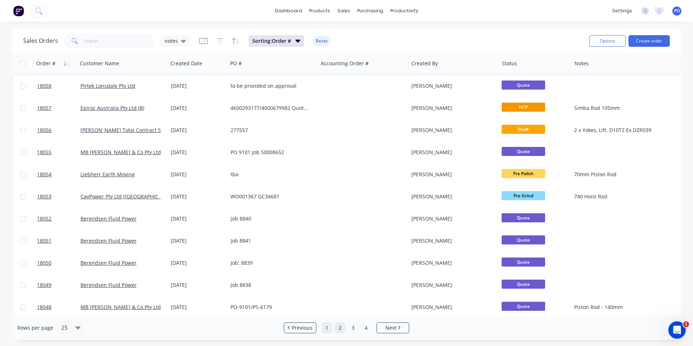
click at [330, 327] on link "1" at bounding box center [326, 327] width 11 height 11
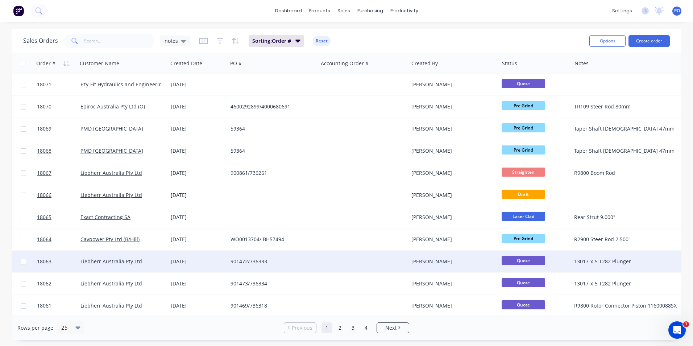
scroll to position [316, 0]
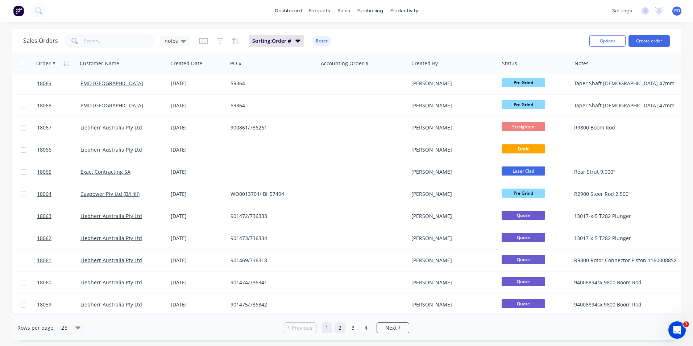
click at [341, 330] on link "2" at bounding box center [339, 327] width 11 height 11
